Goal: Transaction & Acquisition: Purchase product/service

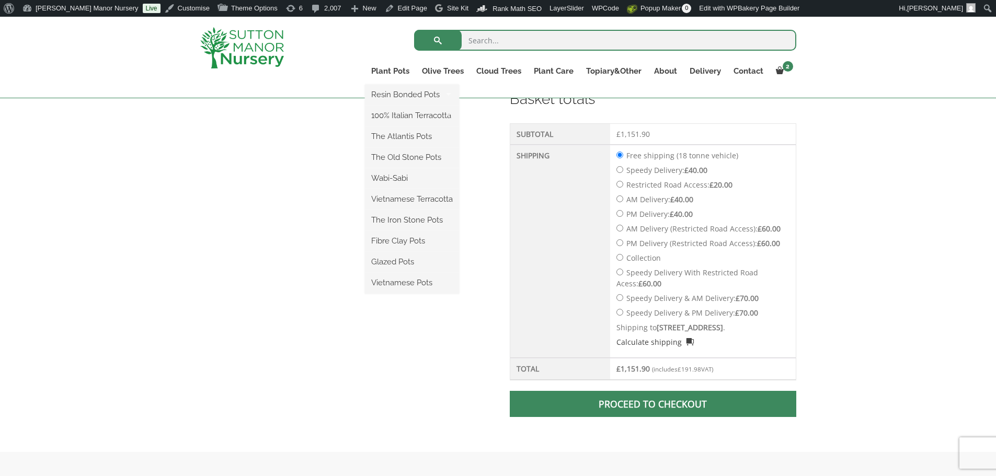
scroll to position [314, 0]
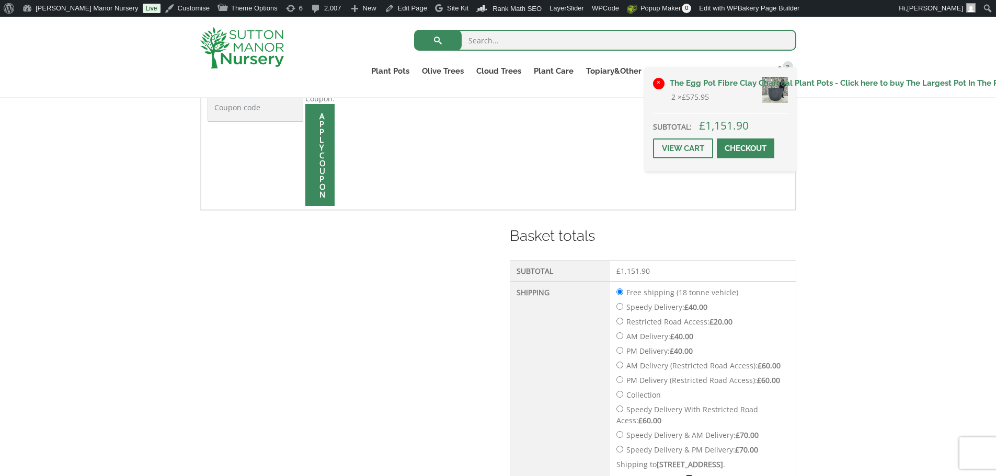
click at [659, 83] on link "×" at bounding box center [658, 83] width 11 height 11
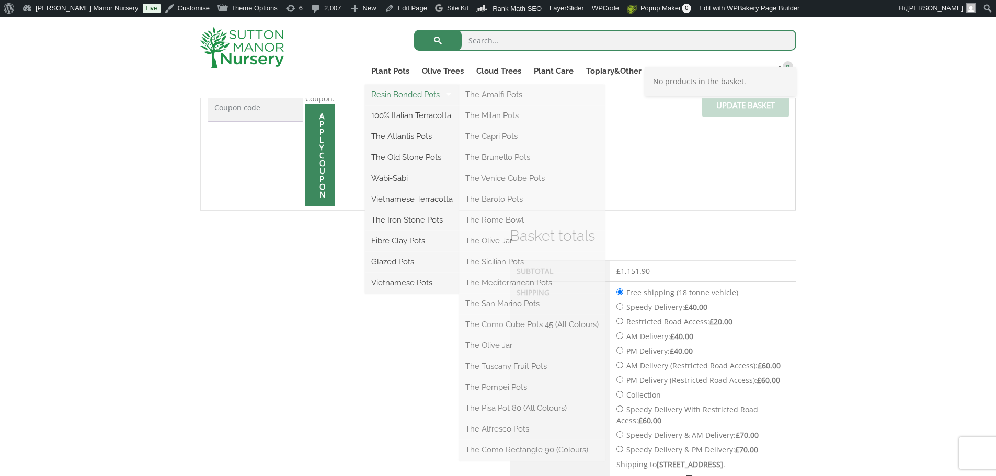
click at [388, 91] on link "Resin Bonded Pots" at bounding box center [412, 95] width 94 height 16
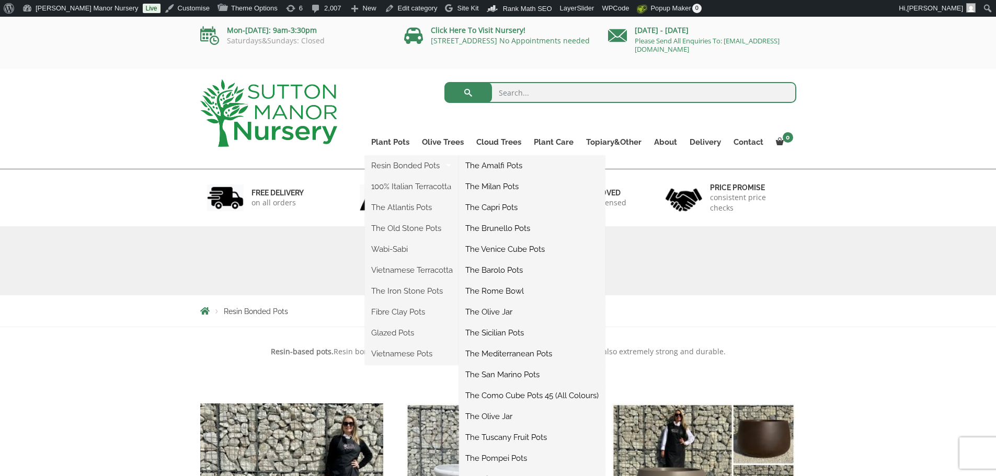
click at [487, 274] on link "The Barolo Pots" at bounding box center [532, 270] width 146 height 16
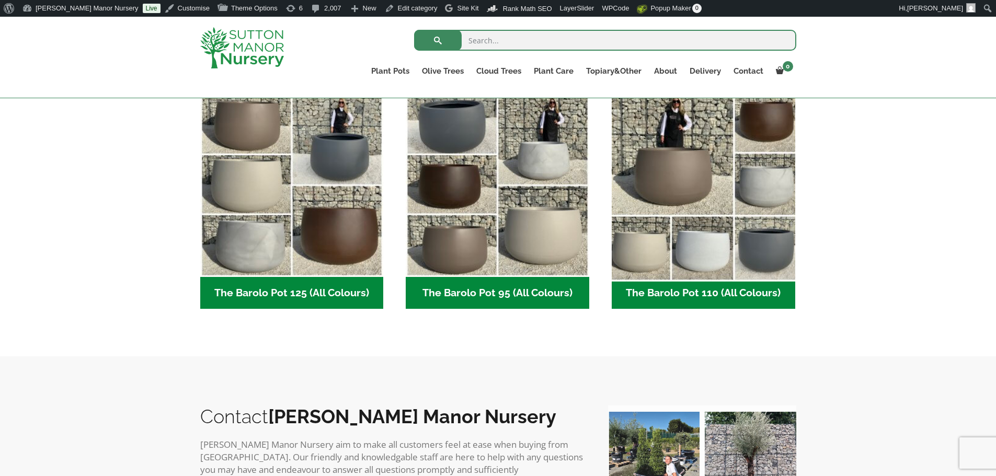
scroll to position [523, 0]
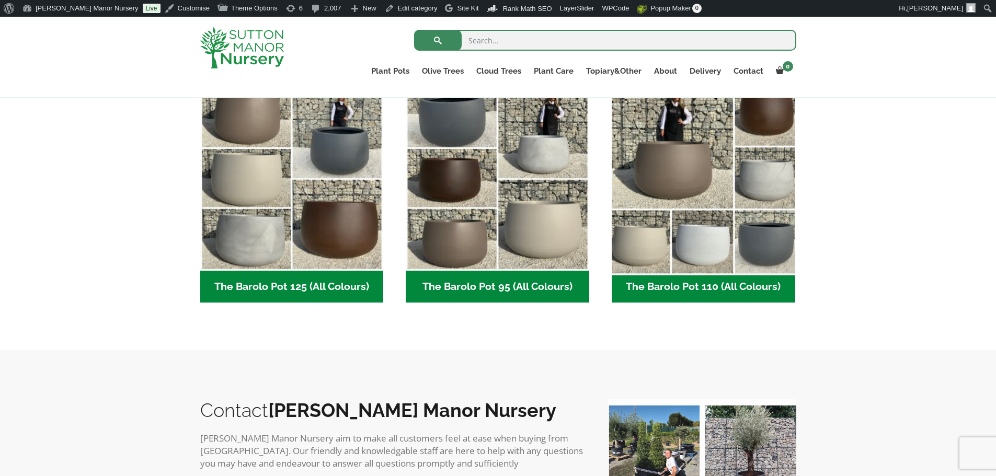
click at [718, 178] on img "Visit product category The Barolo Pot 110 (All Colours)" at bounding box center [703, 179] width 192 height 192
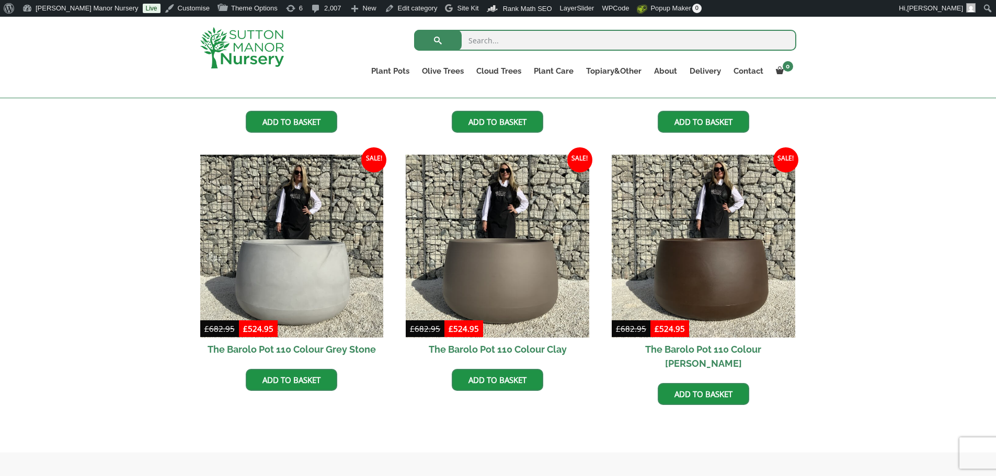
scroll to position [470, 0]
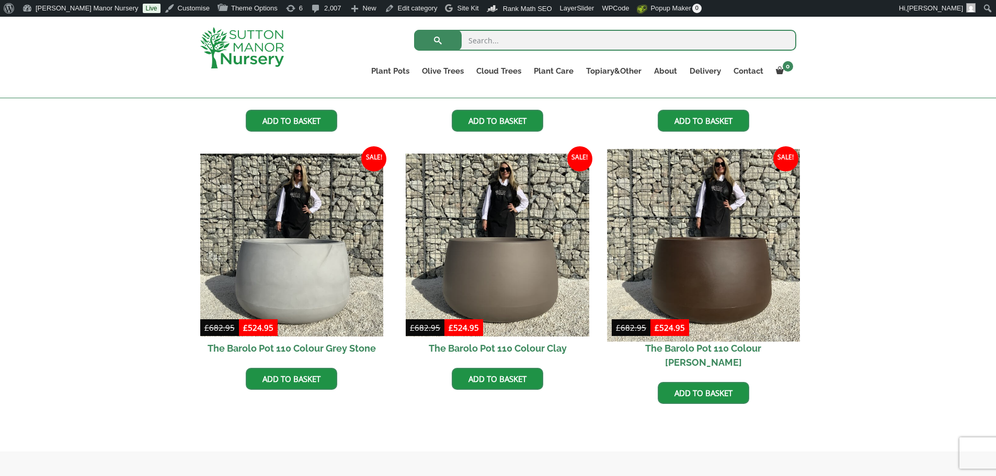
click at [701, 262] on img at bounding box center [703, 245] width 192 height 192
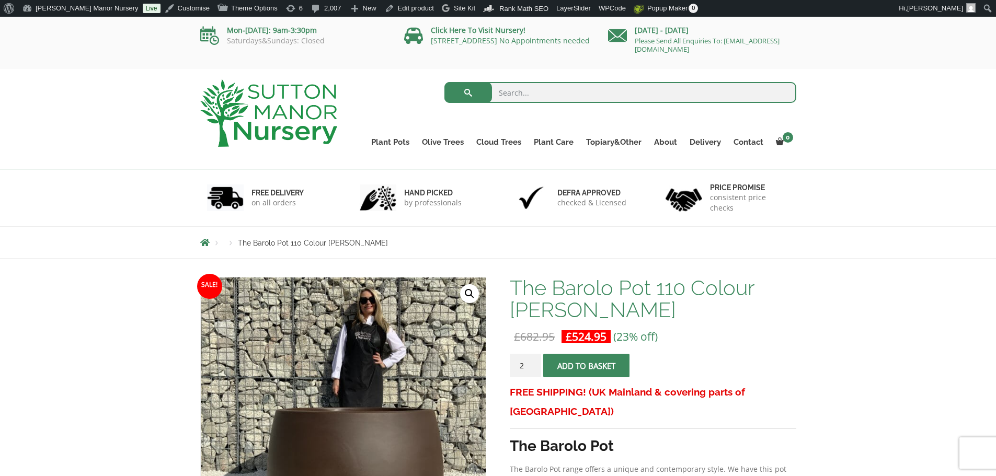
click at [532, 362] on input "2" at bounding box center [525, 366] width 31 height 24
type input "3"
click at [532, 362] on input "3" at bounding box center [525, 366] width 31 height 24
click at [586, 366] on span "submit" at bounding box center [586, 366] width 0 height 0
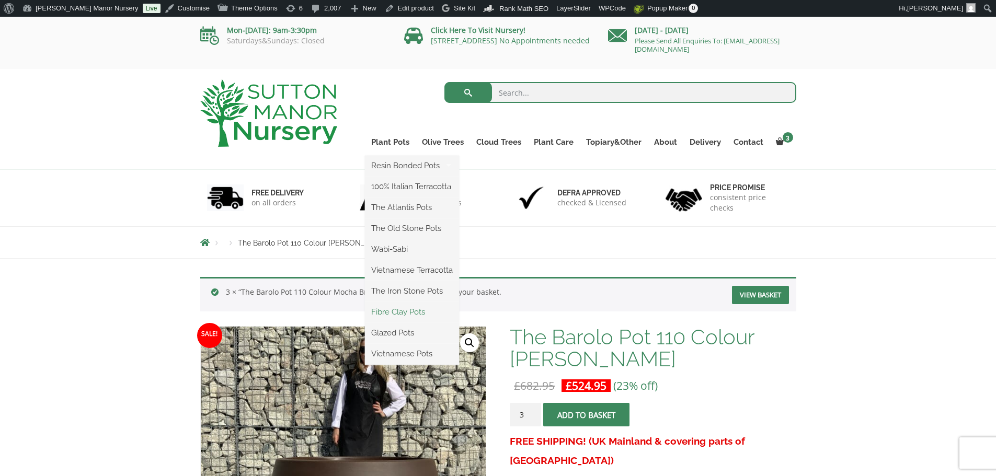
click at [395, 309] on link "Fibre Clay Pots" at bounding box center [412, 312] width 94 height 16
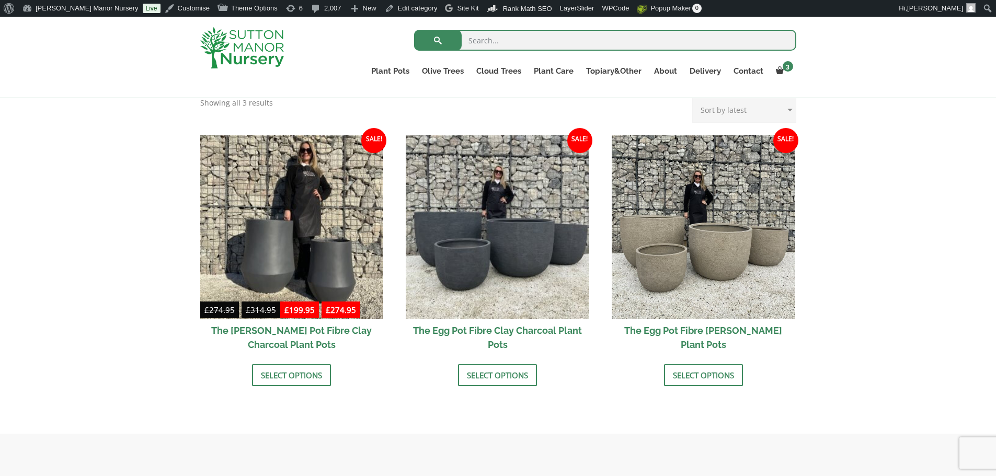
scroll to position [366, 0]
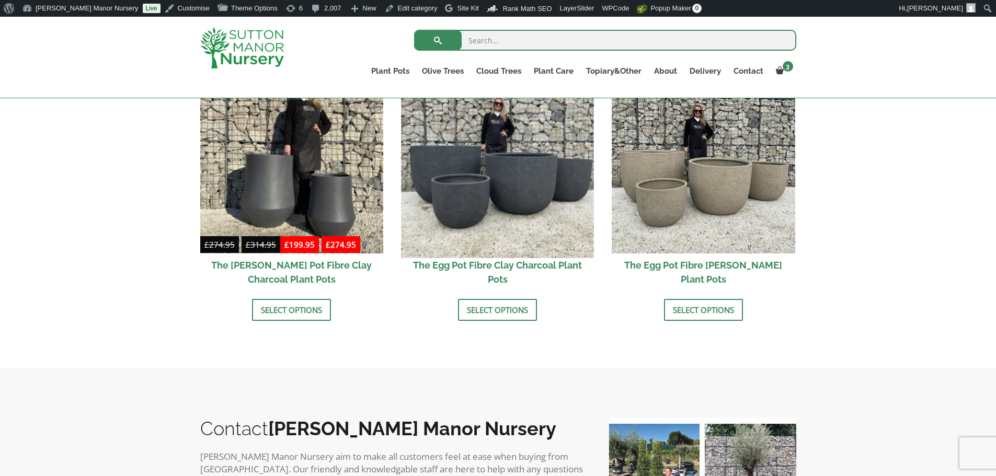
click at [475, 142] on img at bounding box center [497, 161] width 192 height 192
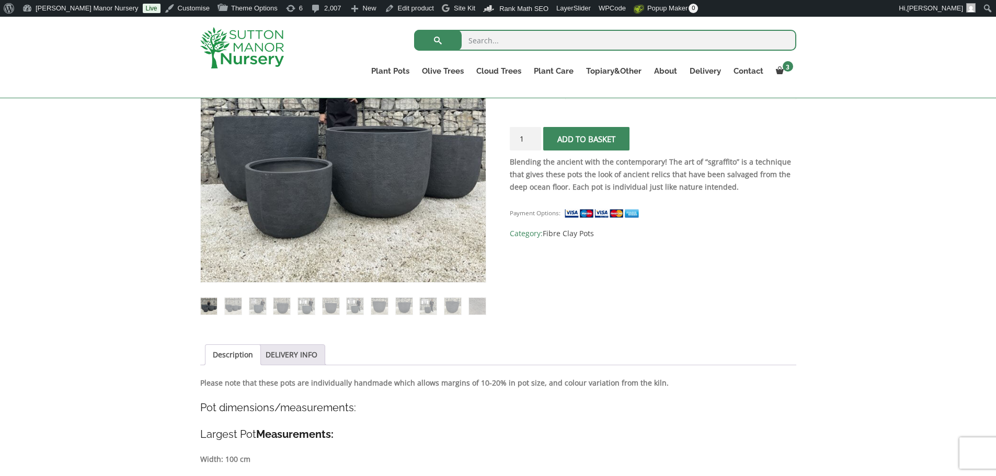
scroll to position [105, 0]
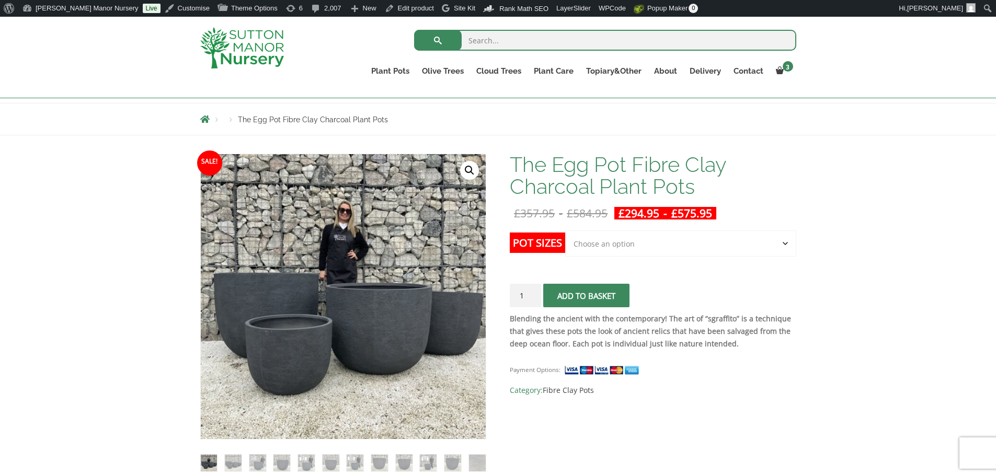
click at [613, 230] on div "The Egg Pot Fibre Clay Charcoal Plant Pots £ 357.95 - £ 584.95 £ 294.95 - £ 575…" at bounding box center [653, 275] width 286 height 243
click at [614, 241] on select "Choose an option Click here to buy the 5th To Largest Pot In The Picture Click …" at bounding box center [680, 244] width 231 height 26
click at [565, 231] on select "Choose an option Click here to buy the 5th To Largest Pot In The Picture Click …" at bounding box center [680, 244] width 231 height 26
select select "Click here to buy the 2nd To Largest Pot In The Picture"
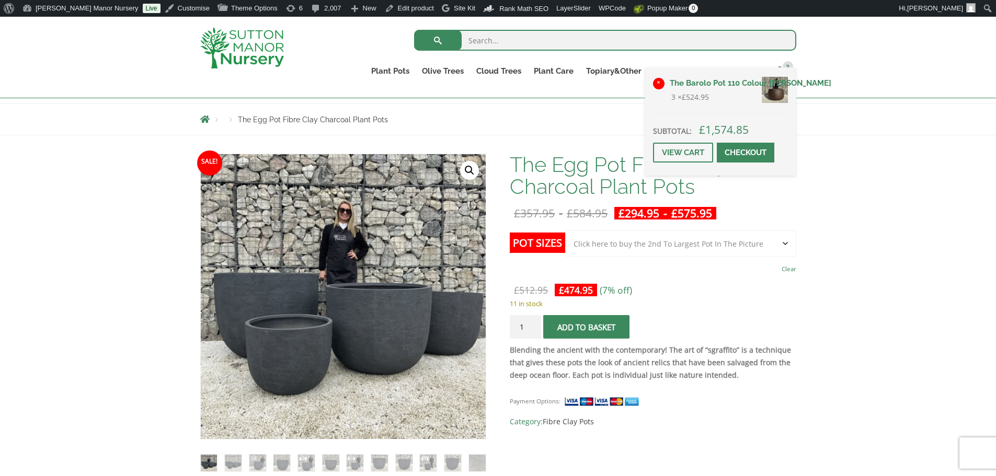
click at [659, 80] on link "×" at bounding box center [658, 83] width 11 height 11
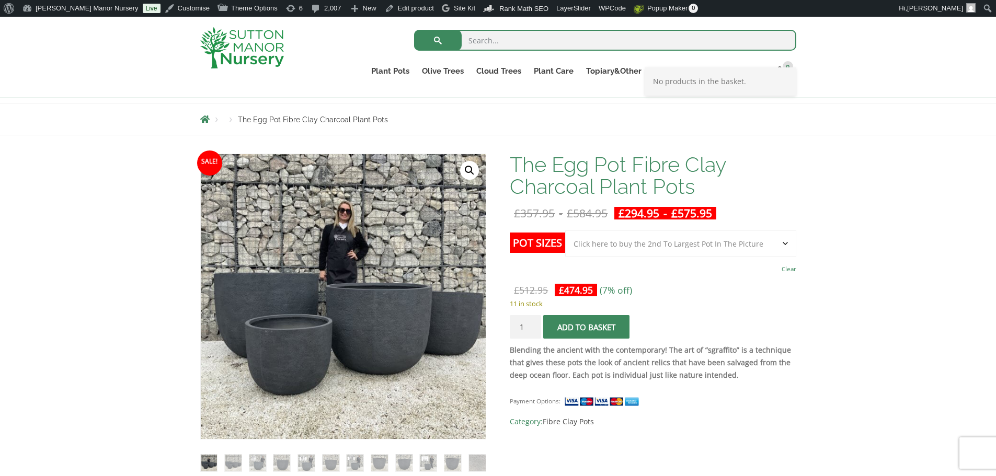
click at [586, 327] on span "submit" at bounding box center [586, 327] width 0 height 0
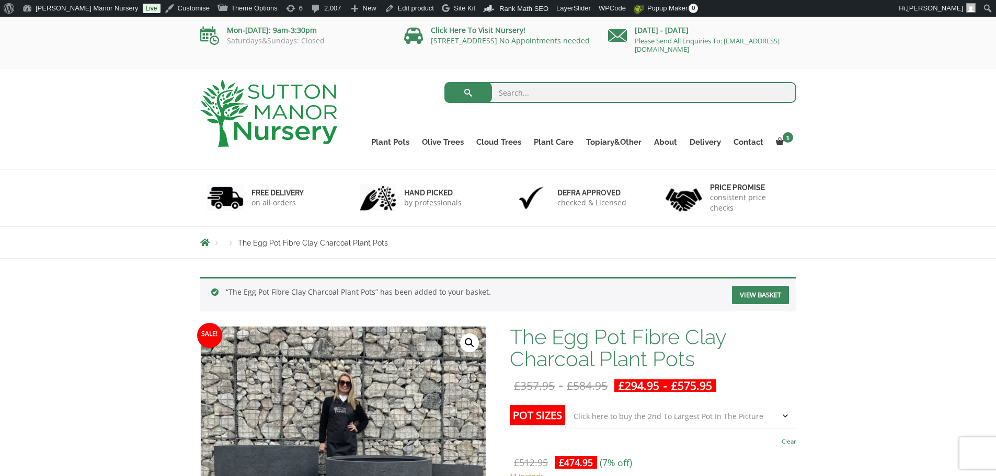
scroll to position [52, 0]
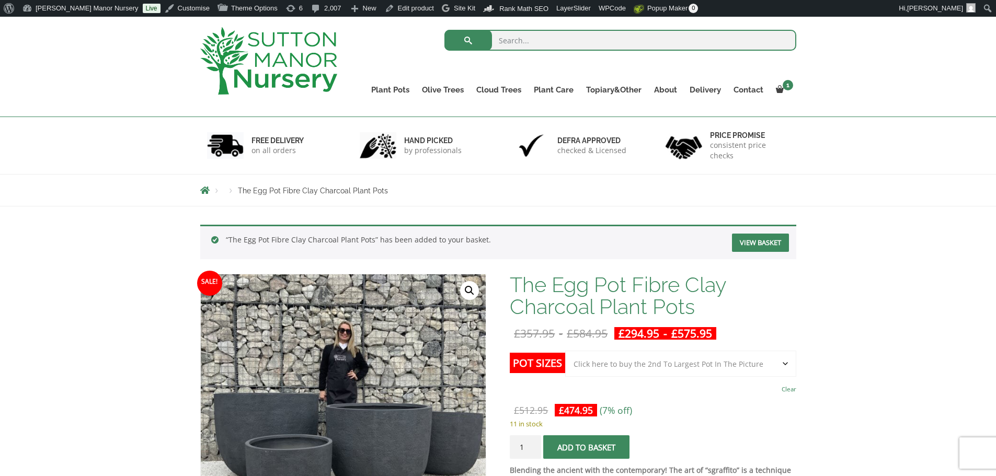
click at [605, 453] on button "Add to basket" at bounding box center [586, 447] width 86 height 24
